Goal: Complete application form: Complete application form

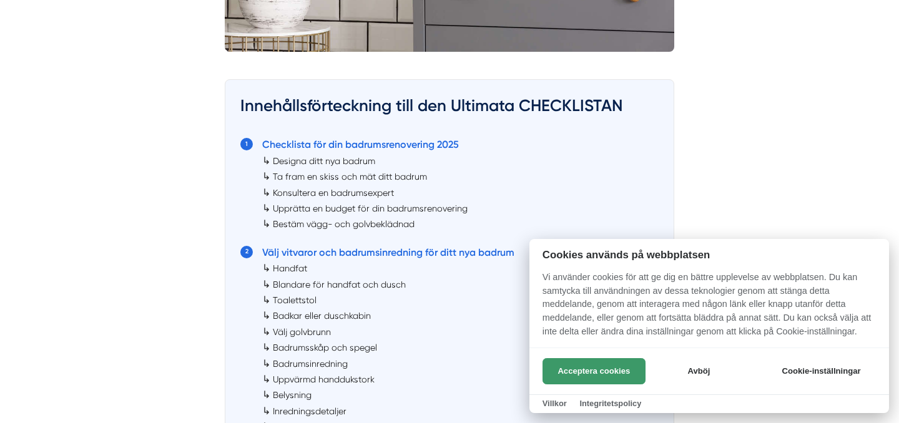
click at [562, 376] on button "Acceptera cookies" at bounding box center [593, 371] width 103 height 26
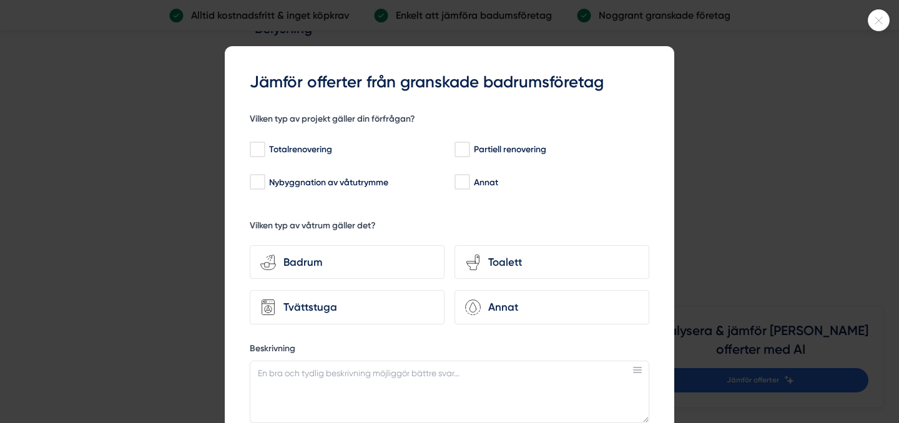
scroll to position [5274, 0]
click at [868, 27] on div at bounding box center [449, 211] width 899 height 423
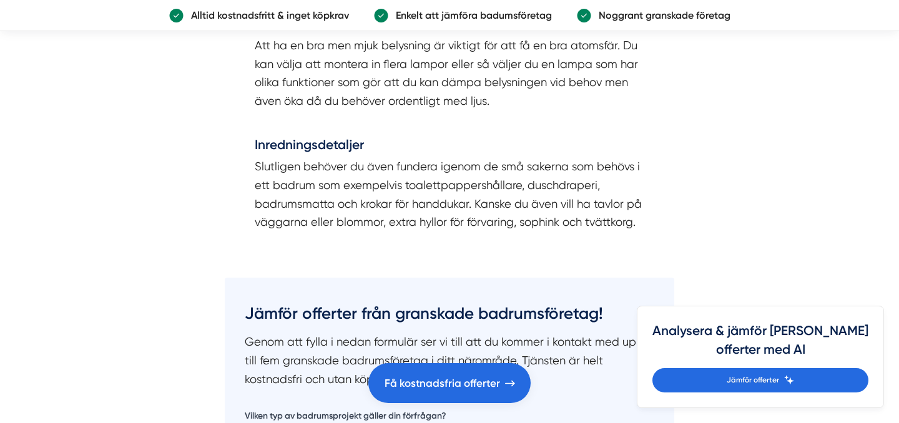
click at [876, 21] on link "Alltid kostnadsfritt & inget köpkrav Enkelt att jämföra badumsföretag Noggrant …" at bounding box center [449, 15] width 899 height 31
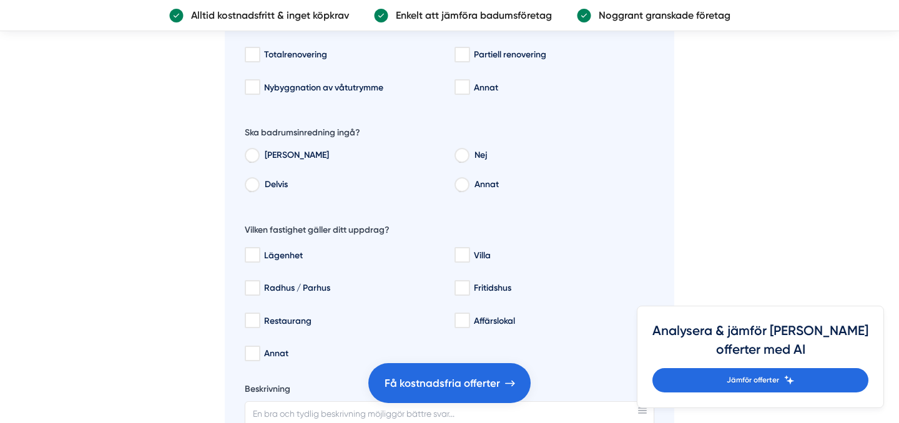
scroll to position [5814, 0]
